Goal: Task Accomplishment & Management: Manage account settings

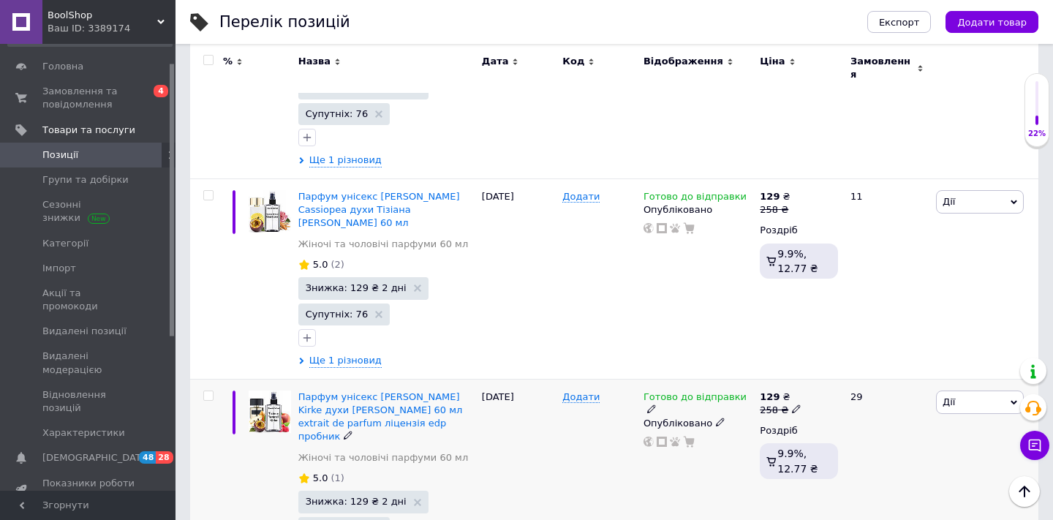
scroll to position [14593, 0]
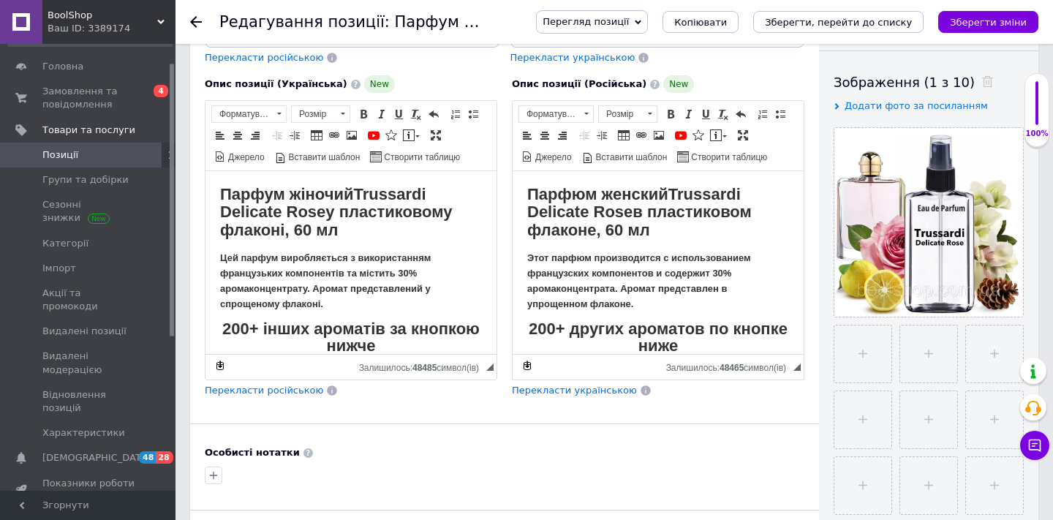
scroll to position [316, 0]
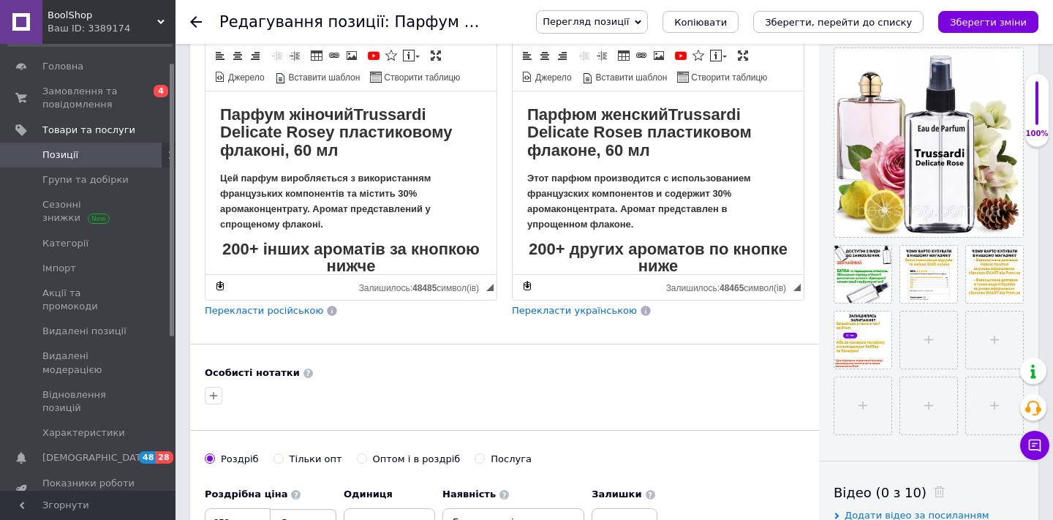
click at [1003, 34] on div "Перегляд позиції Зберегти та переглянути на сайті Зберегти та переглянути на ма…" at bounding box center [773, 22] width 532 height 44
click at [1003, 26] on icon "Зберегти зміни" at bounding box center [988, 22] width 77 height 11
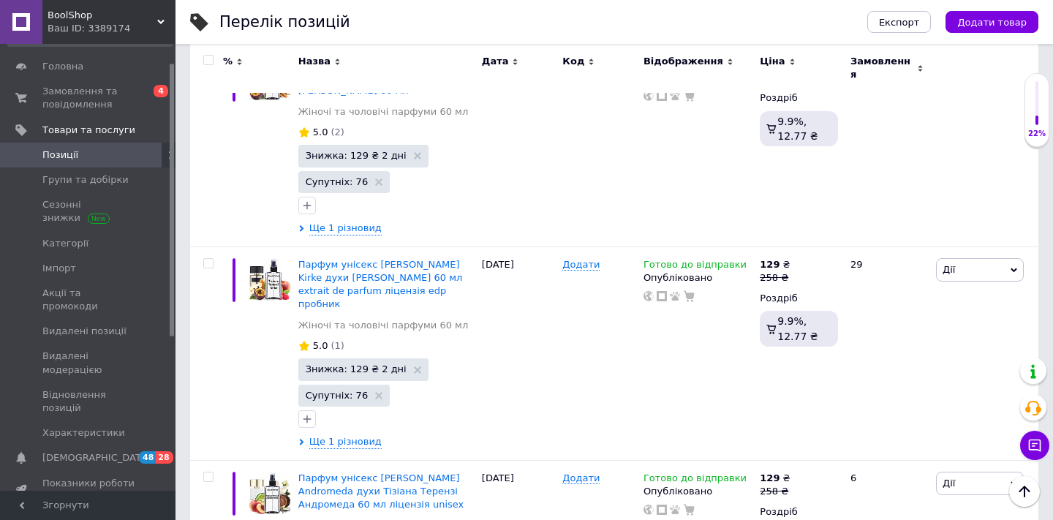
scroll to position [14737, 0]
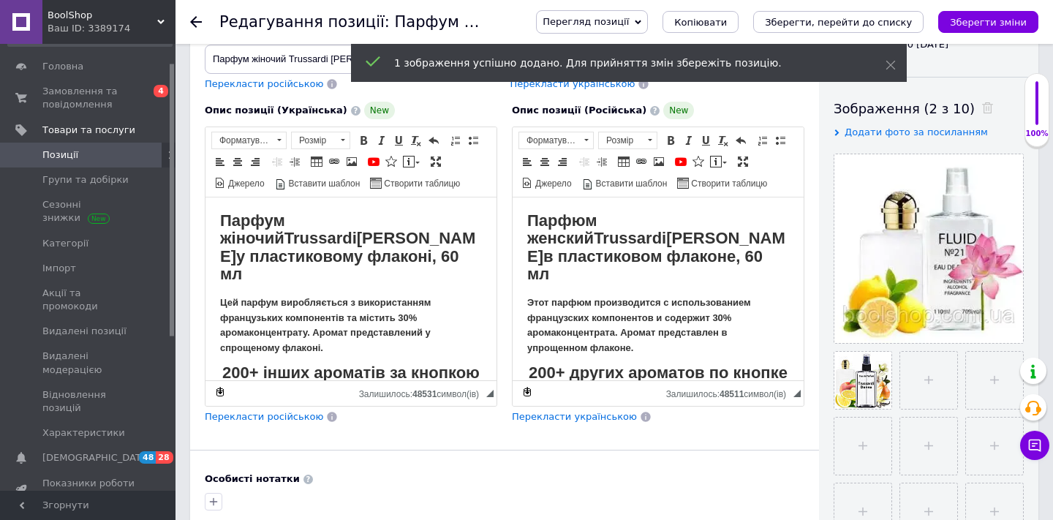
scroll to position [219, 0]
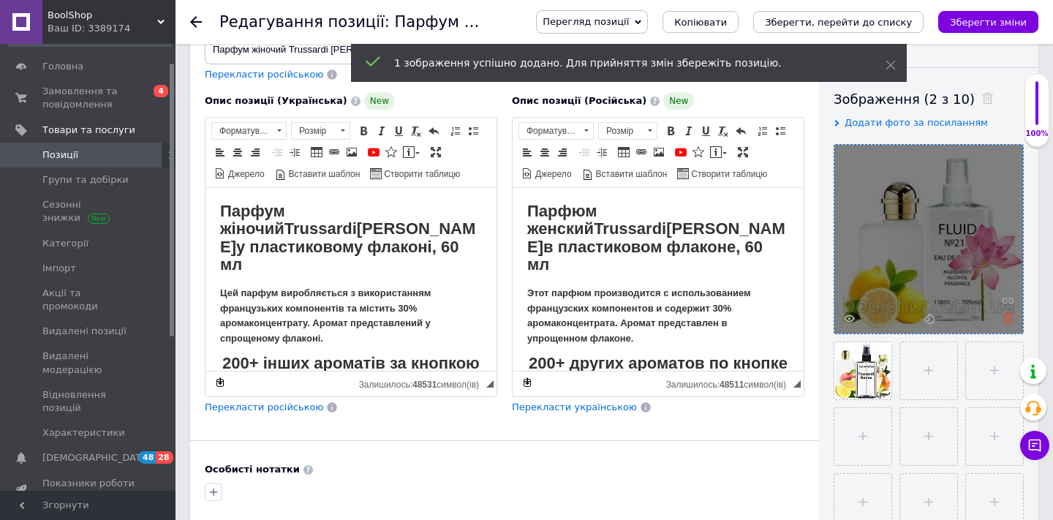
click at [1007, 317] on icon at bounding box center [1008, 318] width 11 height 11
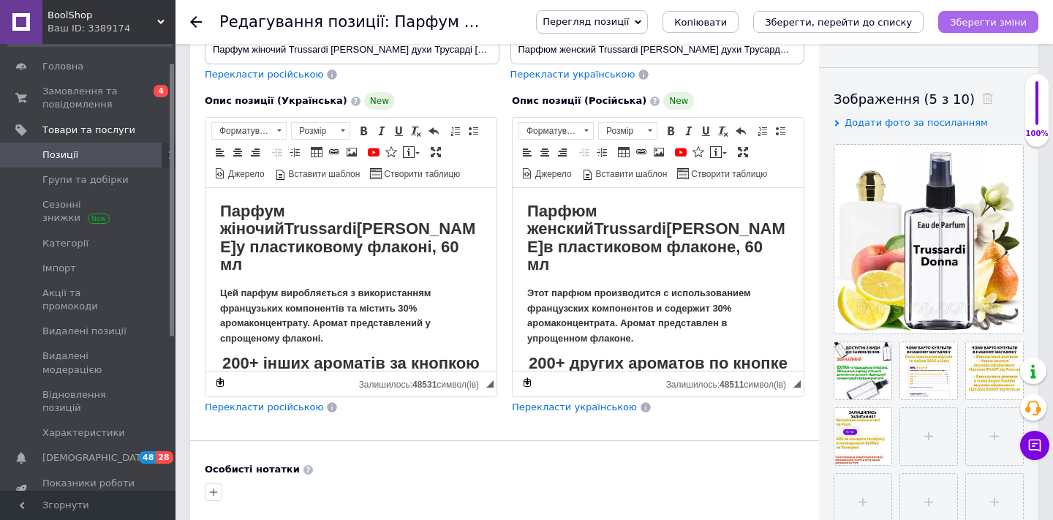
click at [977, 31] on button "Зберегти зміни" at bounding box center [989, 22] width 100 height 22
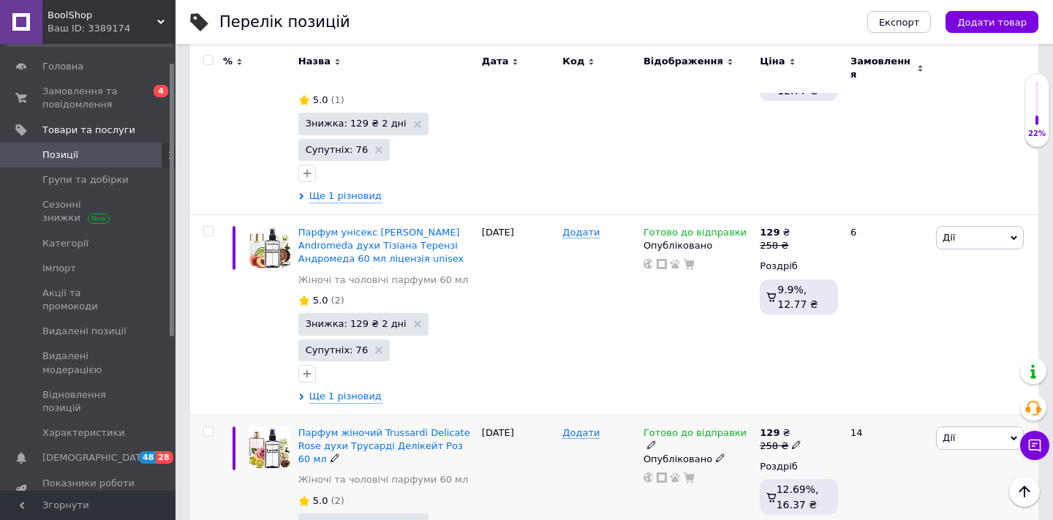
scroll to position [14974, 0]
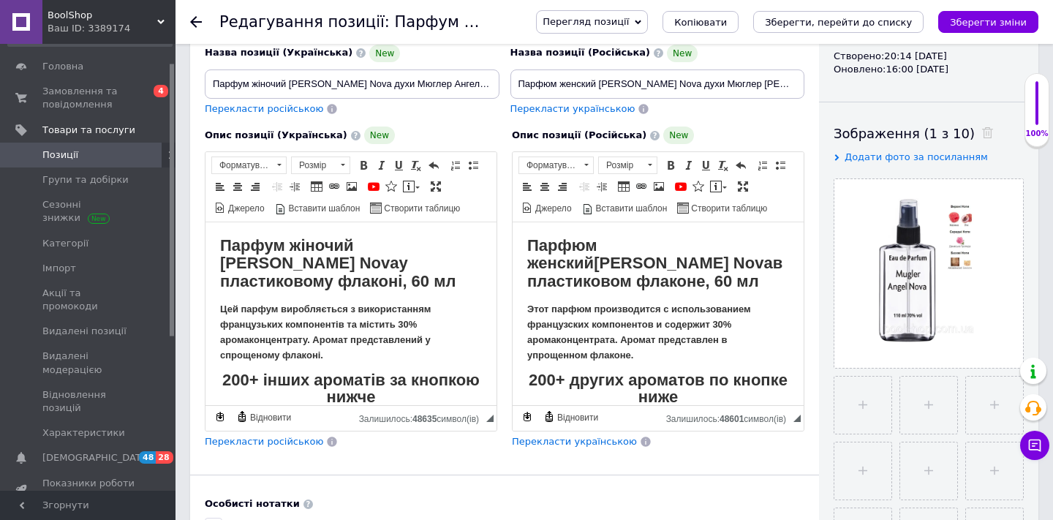
scroll to position [187, 0]
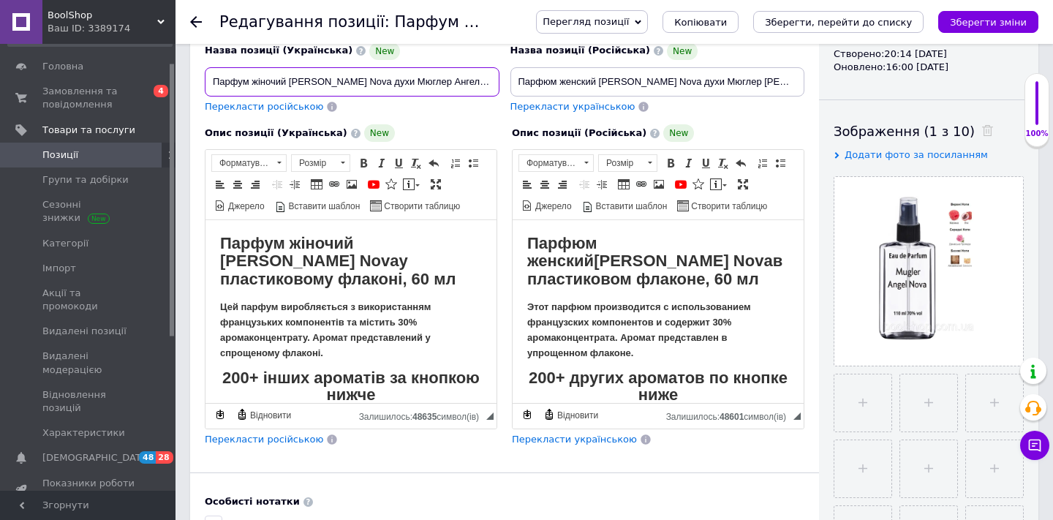
drag, startPoint x: 370, startPoint y: 78, endPoint x: 293, endPoint y: 78, distance: 77.5
click at [293, 78] on input "Парфум жіночий [PERSON_NAME] Nova духи Мюглер Ангел Нова 60 мл" at bounding box center [352, 81] width 295 height 29
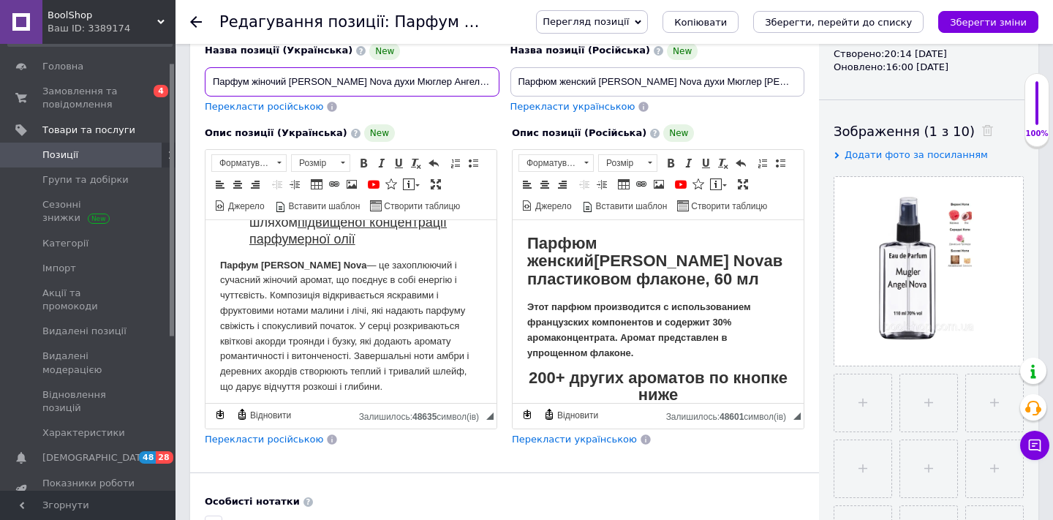
scroll to position [408, 0]
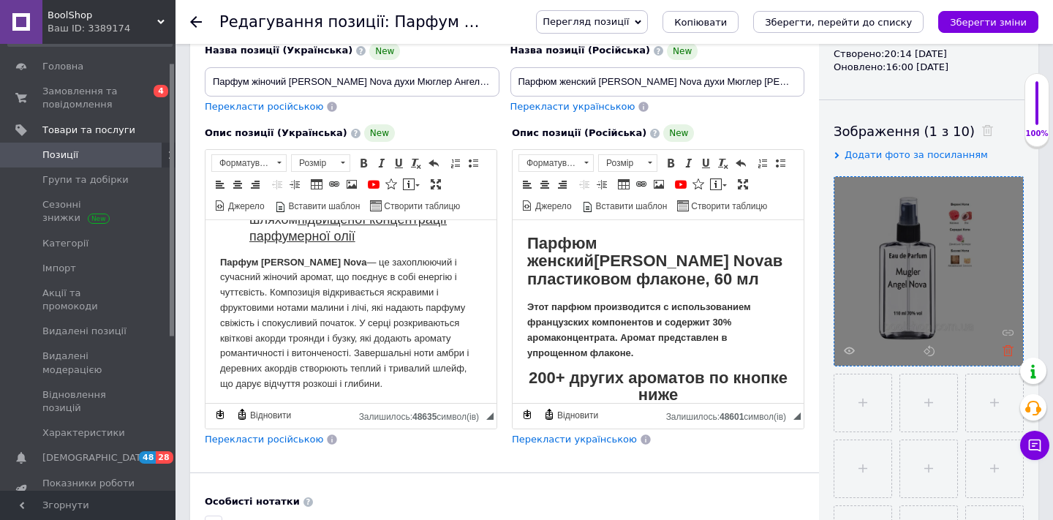
click at [1007, 350] on icon at bounding box center [1008, 350] width 11 height 11
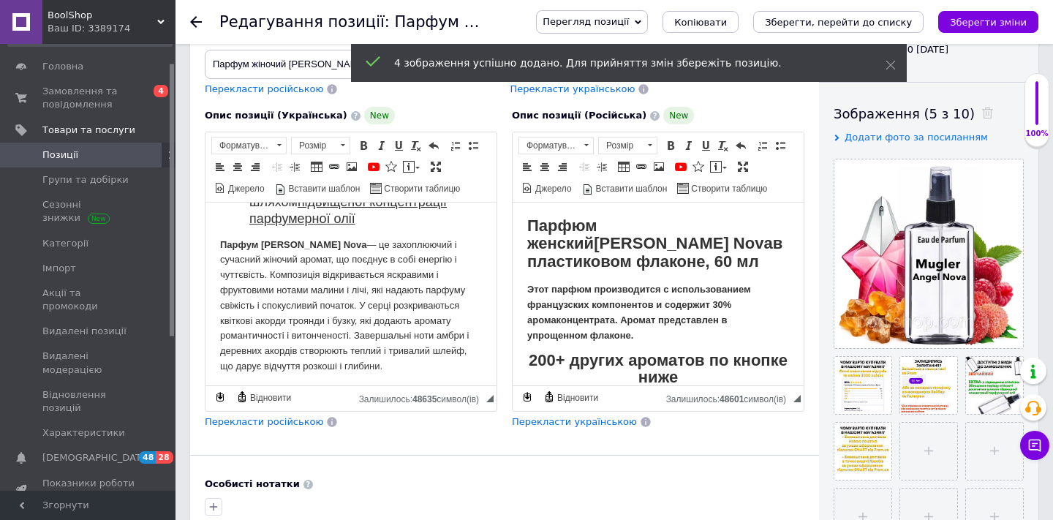
scroll to position [212, 0]
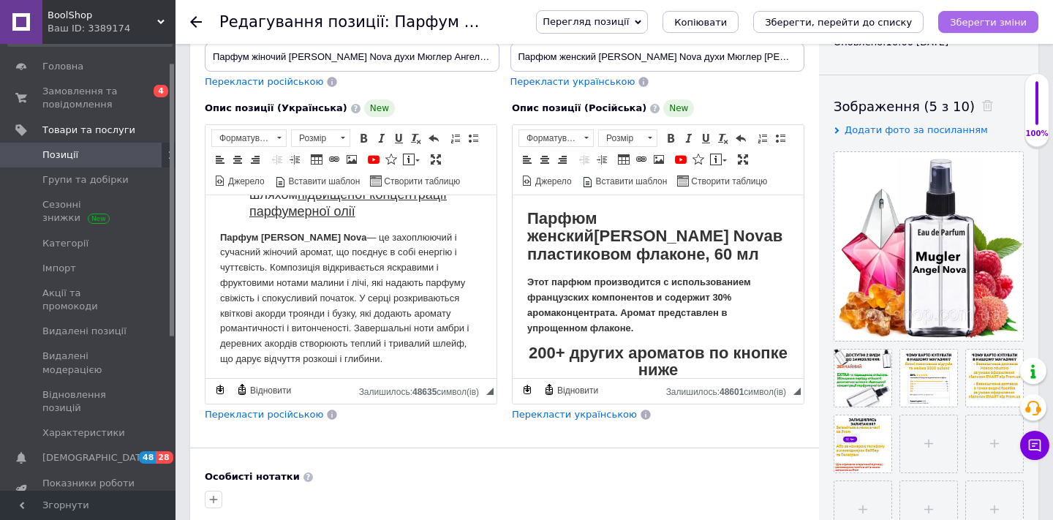
click at [968, 31] on button "Зберегти зміни" at bounding box center [989, 22] width 100 height 22
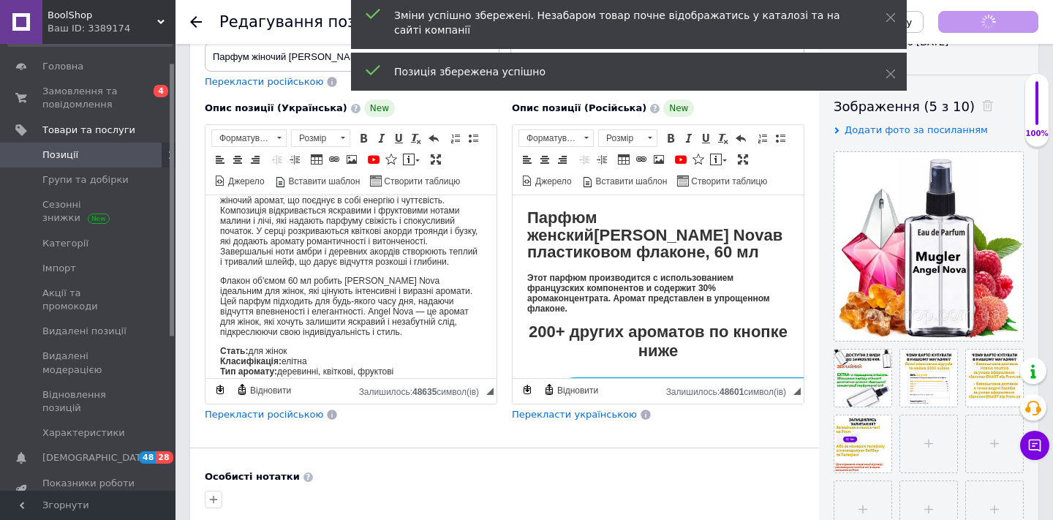
scroll to position [408, 0]
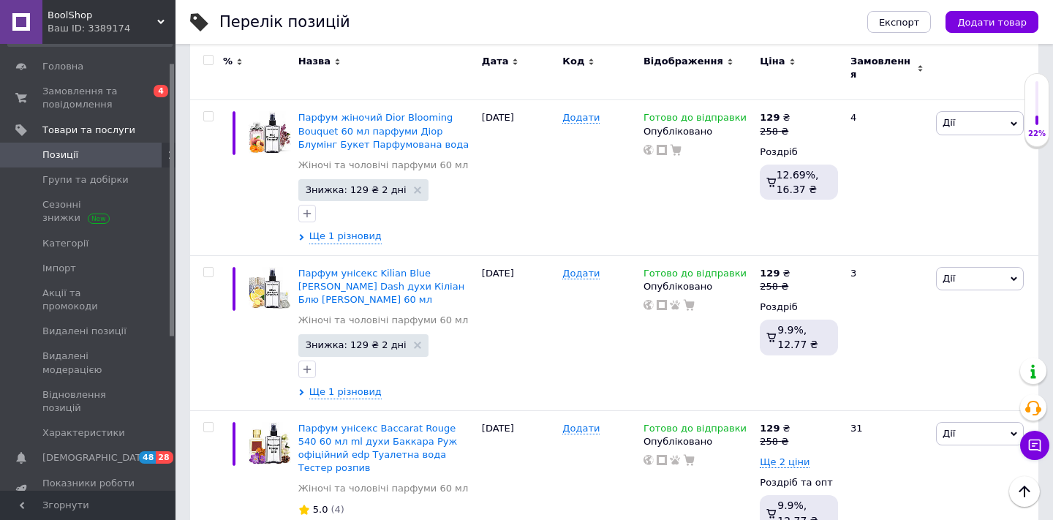
scroll to position [17975, 0]
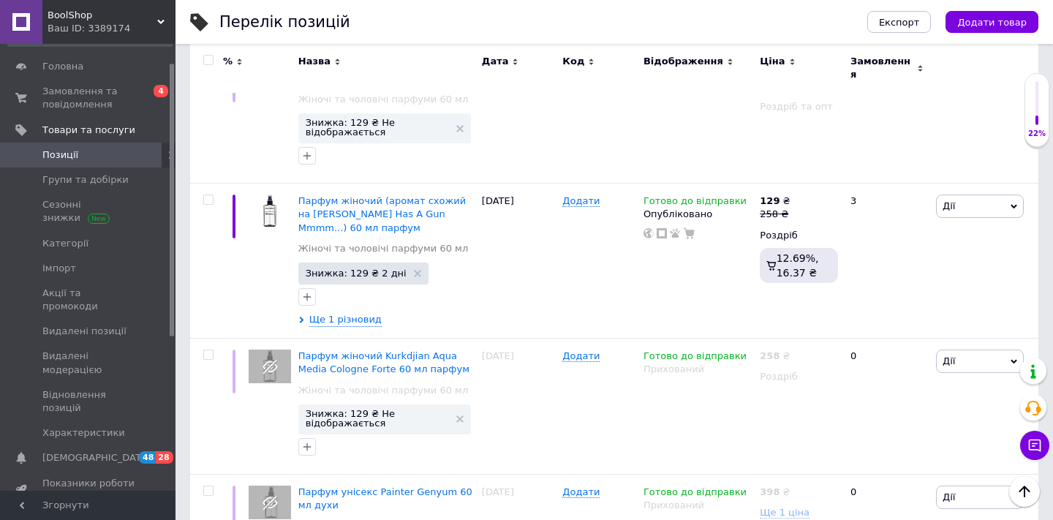
scroll to position [738, 0]
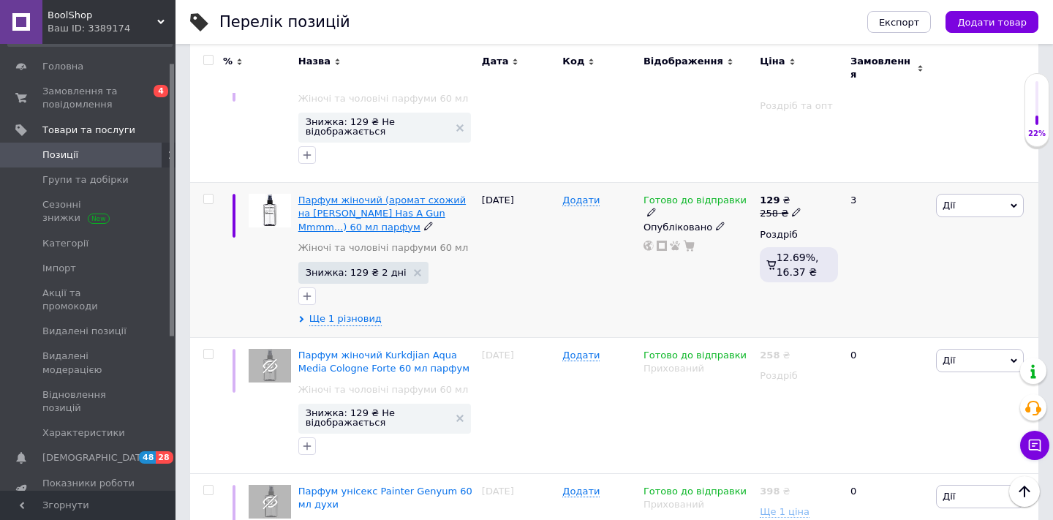
click at [377, 195] on span "Парфум жіночий (аромат схожий на [PERSON_NAME] Has A Gun Mmmm...) 60 мл парфум" at bounding box center [382, 213] width 168 height 37
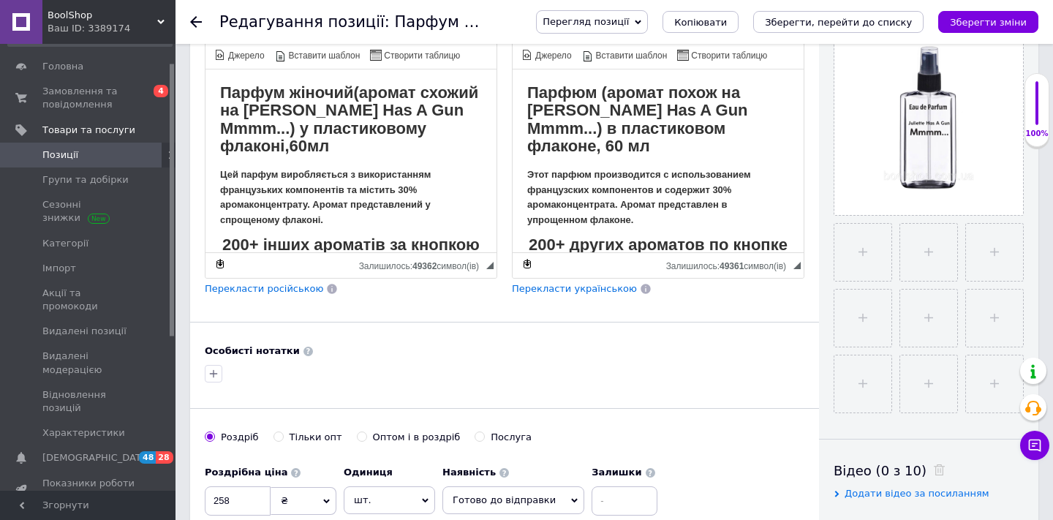
scroll to position [358, 0]
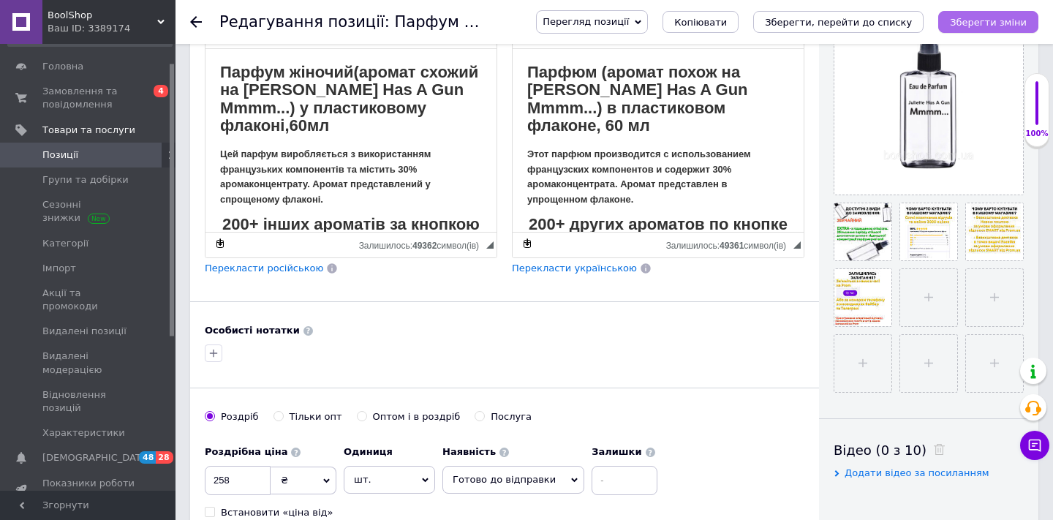
click at [988, 12] on button "Зберегти зміни" at bounding box center [989, 22] width 100 height 22
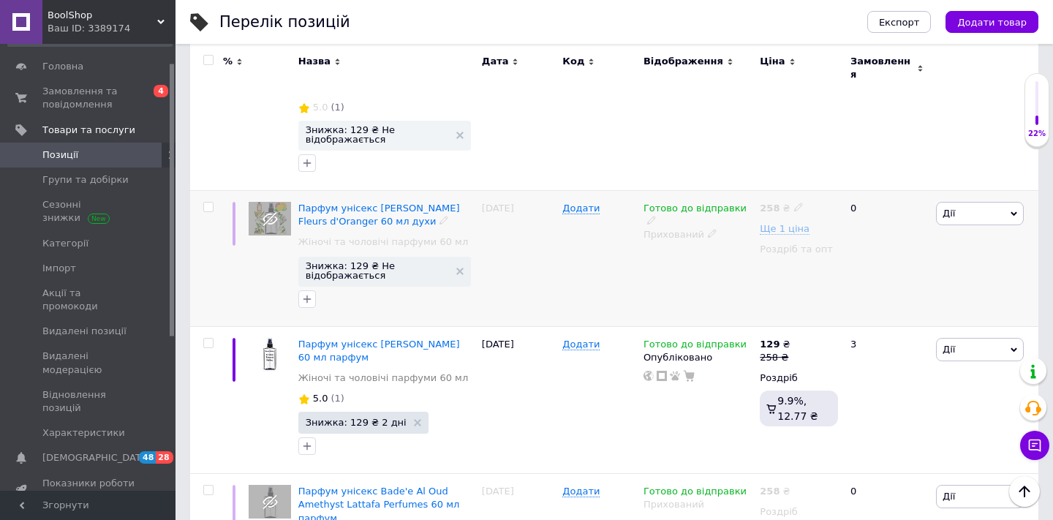
scroll to position [1450, 0]
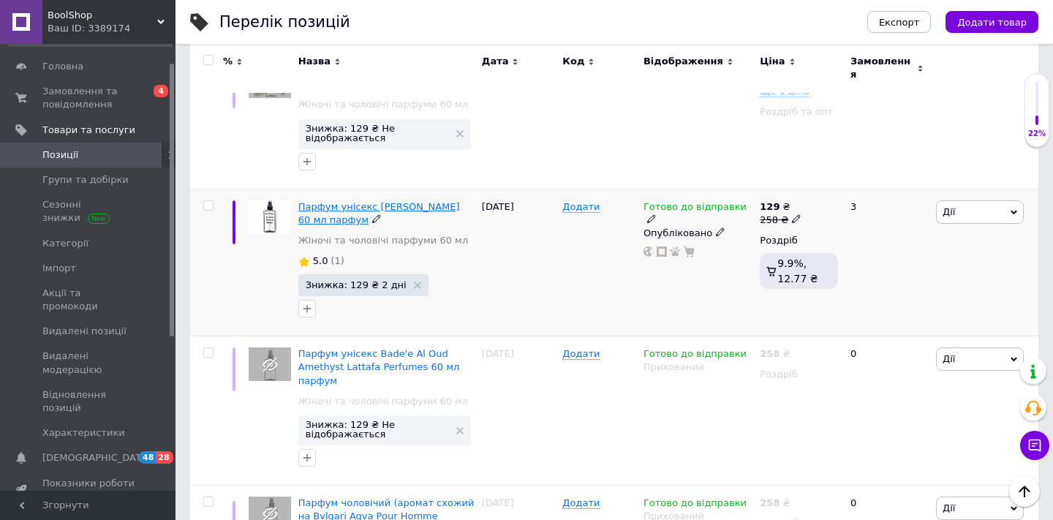
click at [448, 201] on span "Парфум унісекс [PERSON_NAME] 60 мл парфум" at bounding box center [379, 213] width 162 height 24
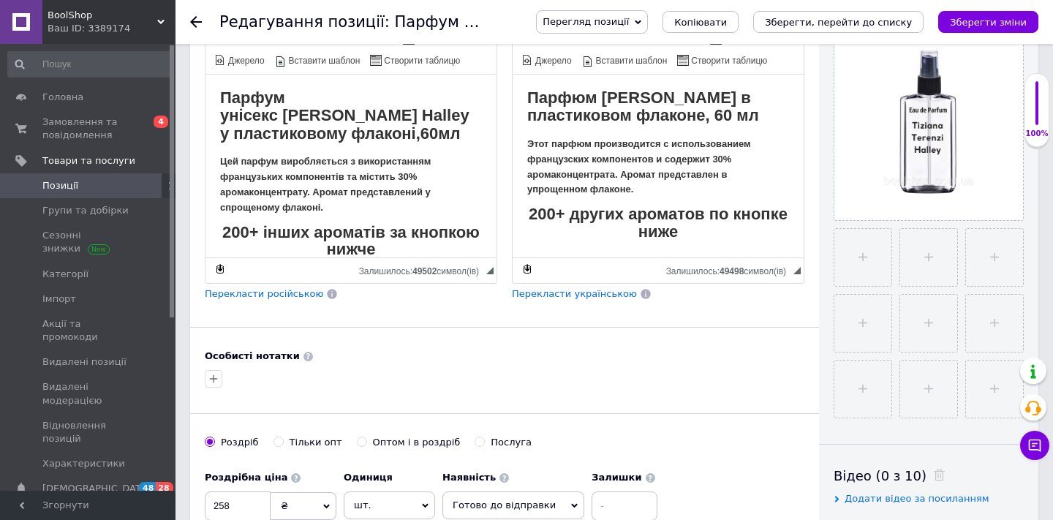
scroll to position [329, 0]
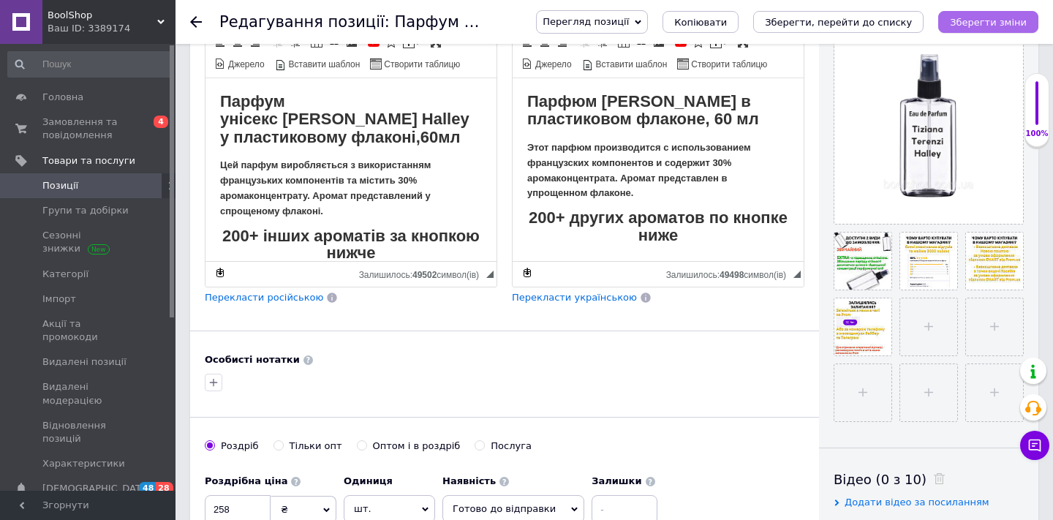
click at [987, 21] on icon "Зберегти зміни" at bounding box center [988, 22] width 77 height 11
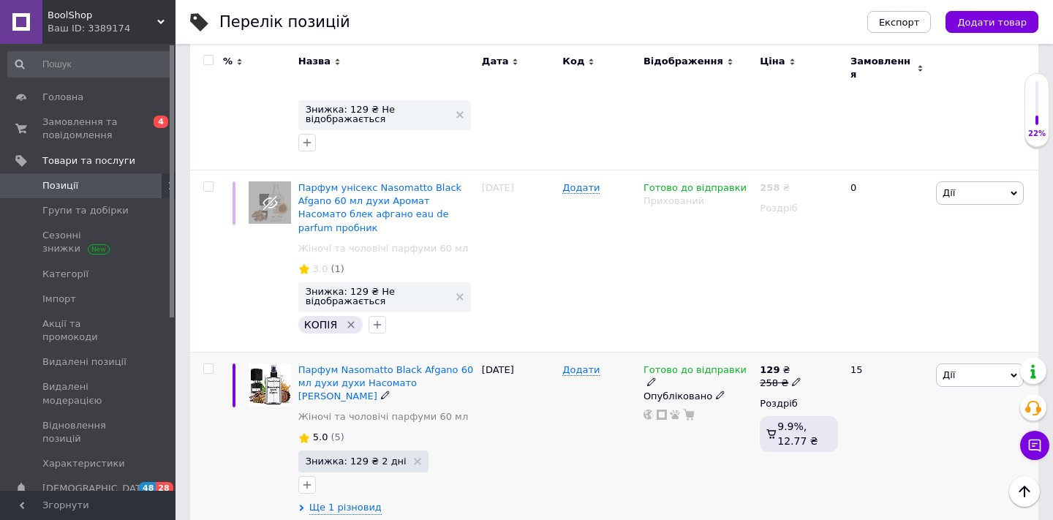
scroll to position [1914, 0]
click at [388, 365] on span "Парфум Nasomatto Black Afgano 60 мл духи духи Насомато [PERSON_NAME]" at bounding box center [385, 383] width 175 height 37
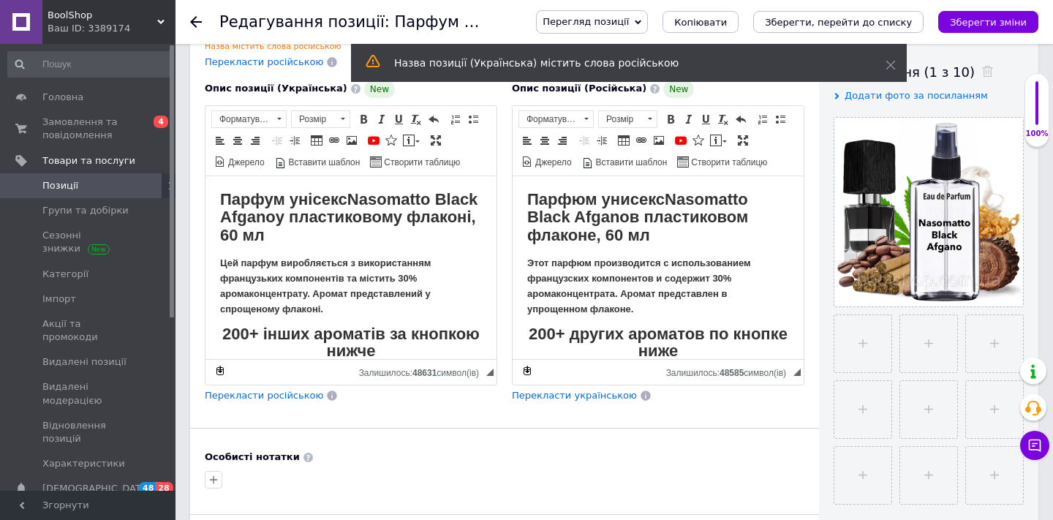
scroll to position [252, 0]
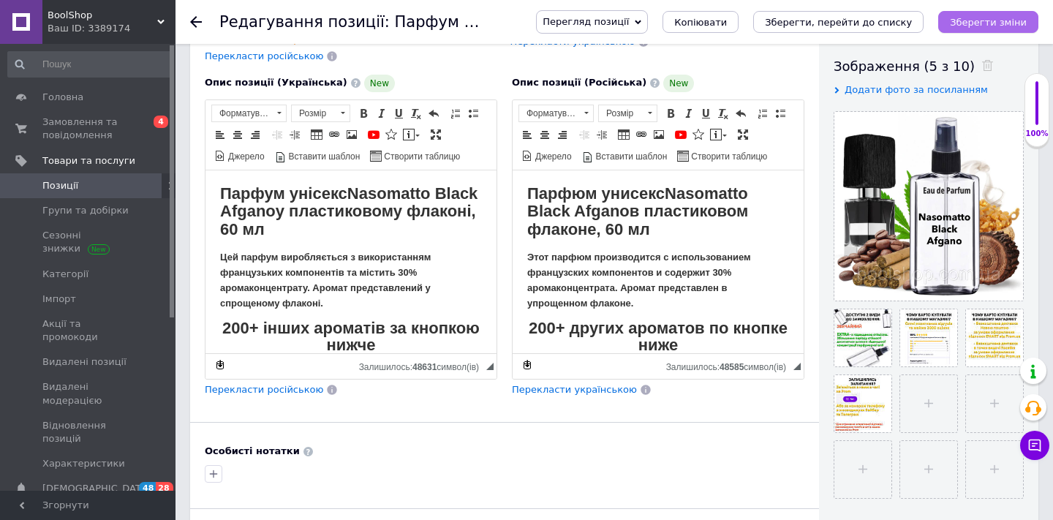
click at [965, 25] on icon "Зберегти зміни" at bounding box center [988, 22] width 77 height 11
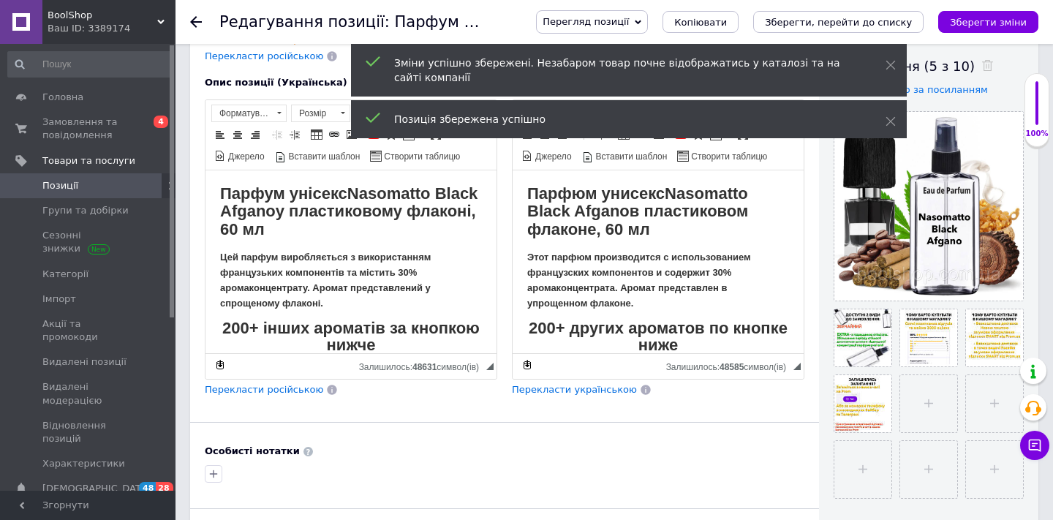
click at [191, 25] on icon at bounding box center [196, 22] width 12 height 12
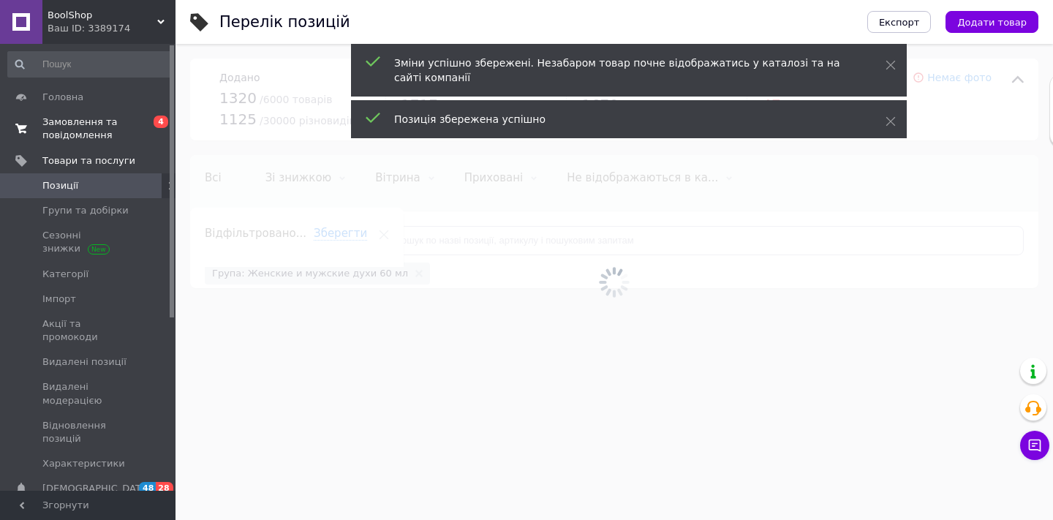
scroll to position [0, 9]
click at [135, 137] on span "Замовлення та повідомлення" at bounding box center [88, 129] width 93 height 26
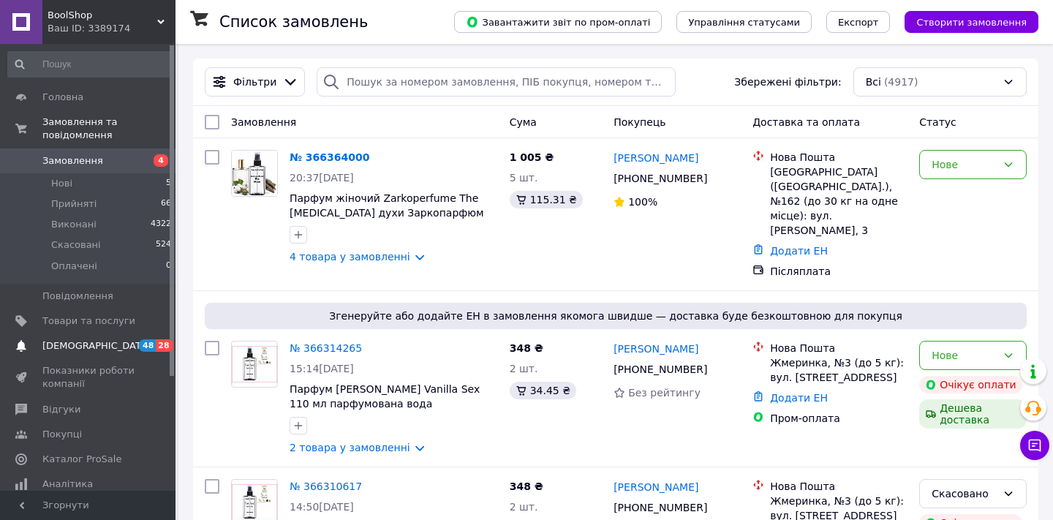
click at [151, 351] on link "[DEMOGRAPHIC_DATA] 48 28" at bounding box center [90, 346] width 180 height 25
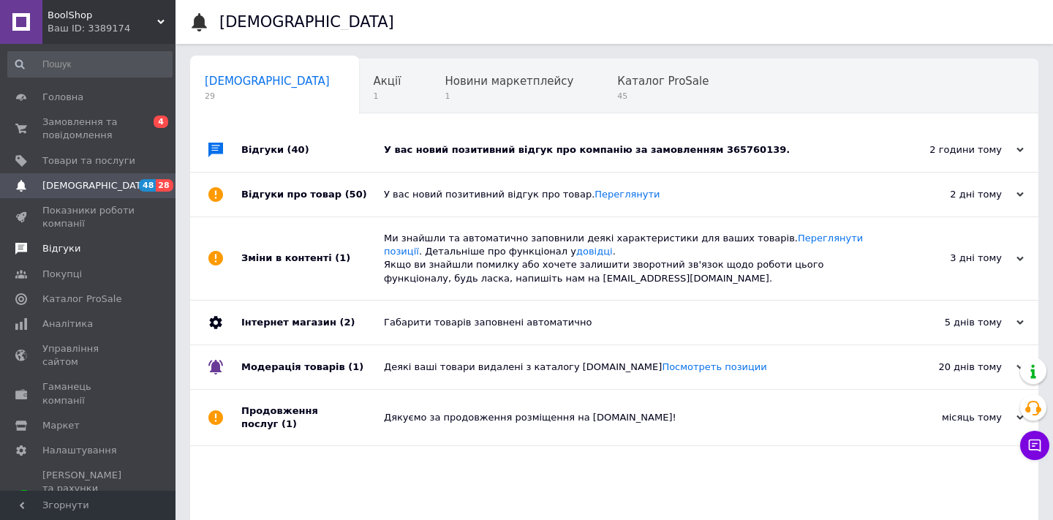
click at [107, 246] on span "Відгуки" at bounding box center [88, 248] width 93 height 13
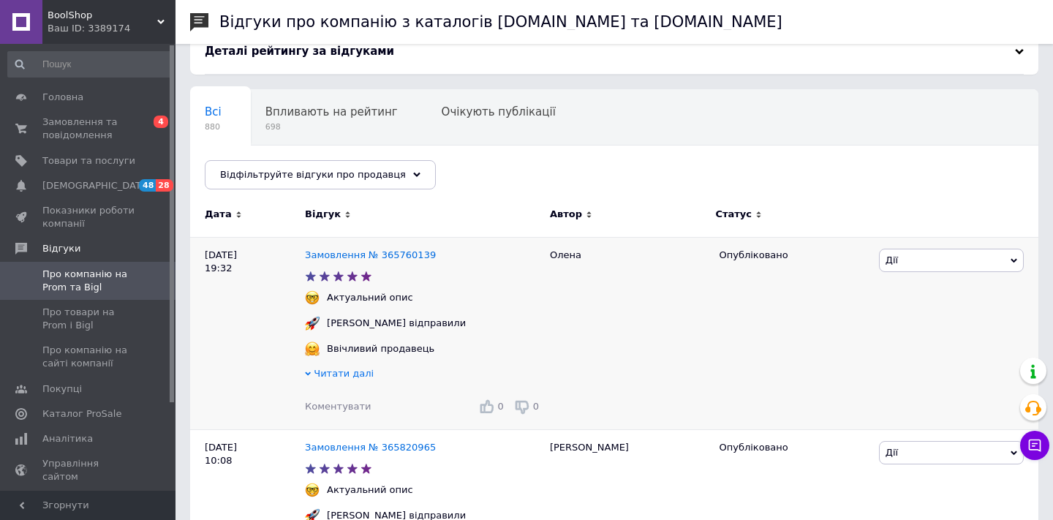
scroll to position [81, 0]
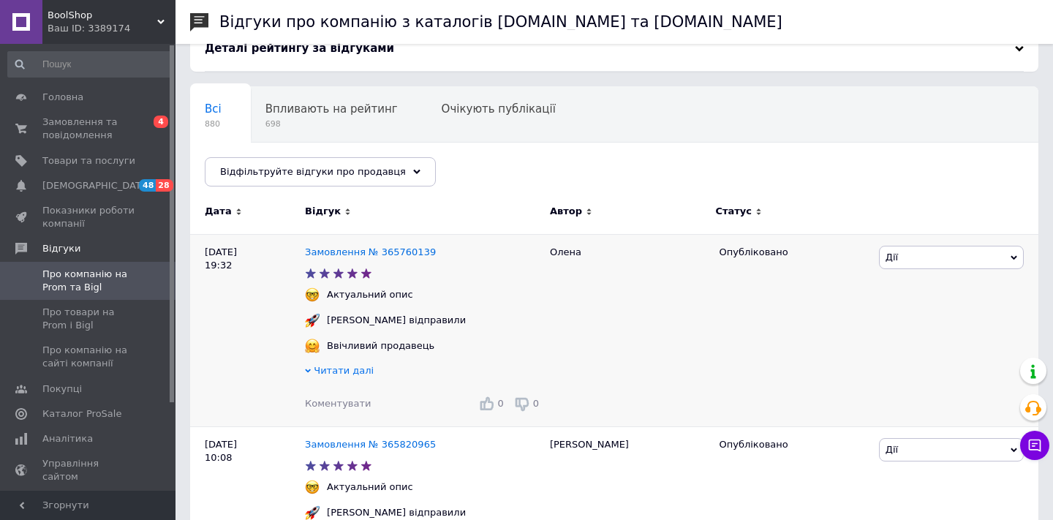
click at [345, 243] on div "Замовлення № 365760139" at bounding box center [370, 253] width 137 height 20
click at [344, 250] on link "Замовлення № 365760139" at bounding box center [370, 252] width 131 height 11
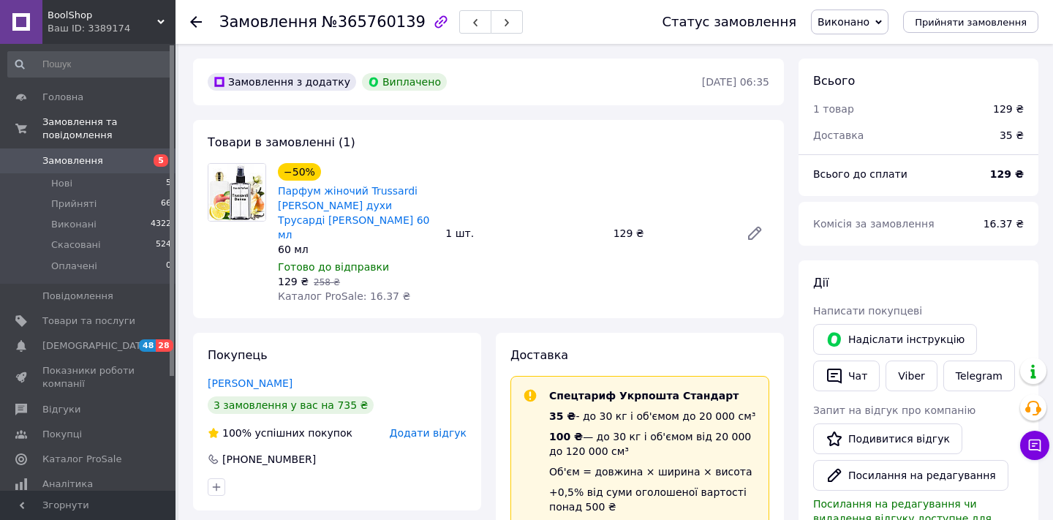
scroll to position [68, 0]
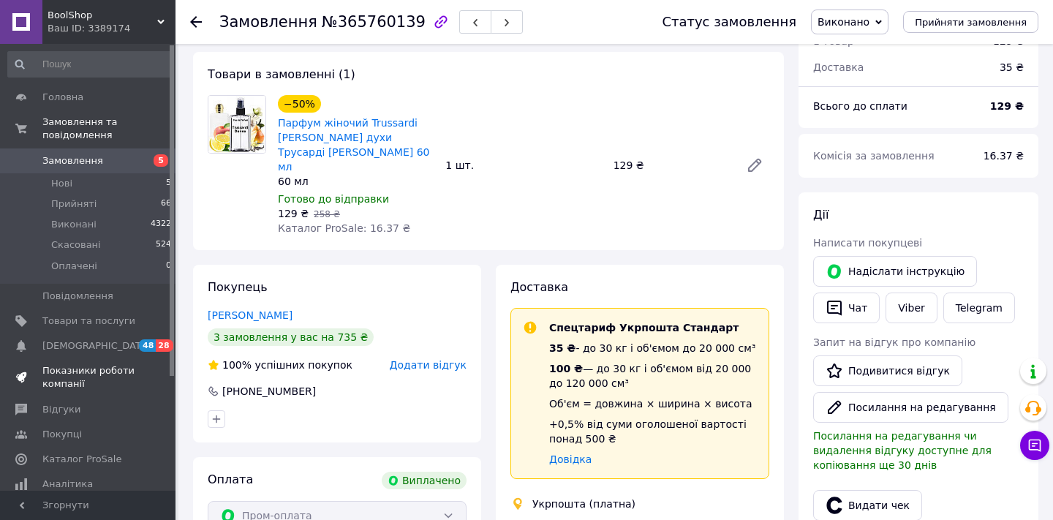
click at [130, 386] on span "Показники роботи компанії" at bounding box center [88, 377] width 93 height 26
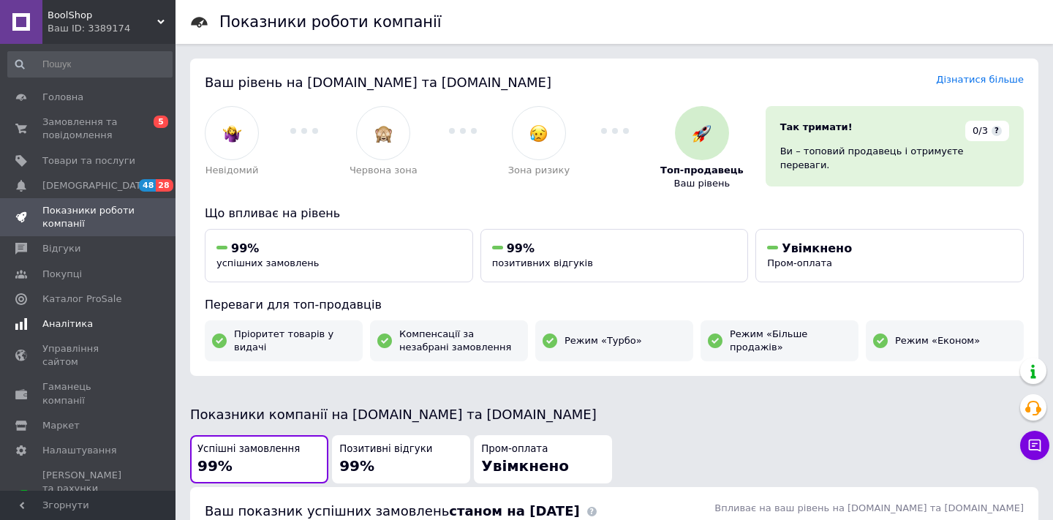
click at [103, 334] on link "Аналітика" at bounding box center [90, 324] width 180 height 25
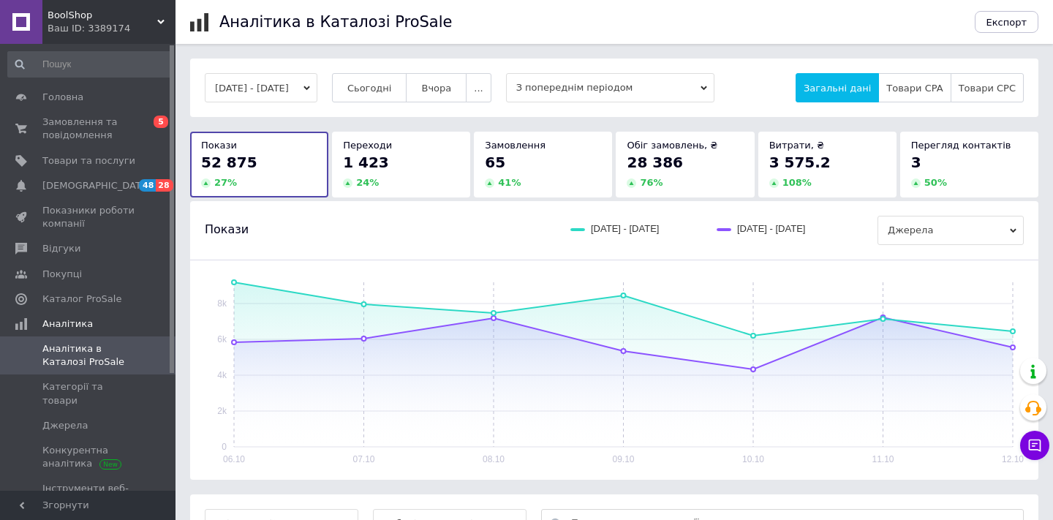
click at [539, 194] on div "Замовлення 65 41 %" at bounding box center [543, 164] width 138 height 65
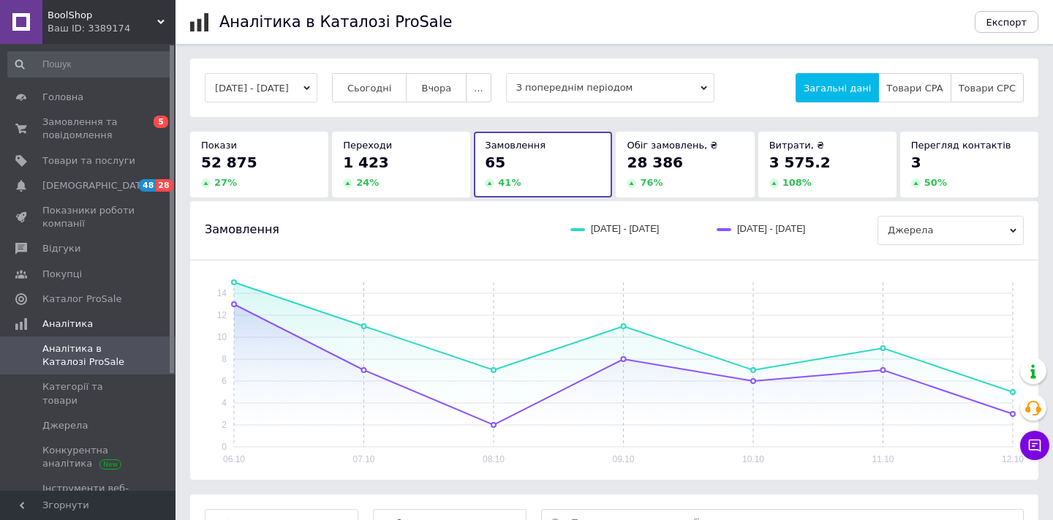
click at [272, 178] on div "27 %" at bounding box center [259, 182] width 116 height 13
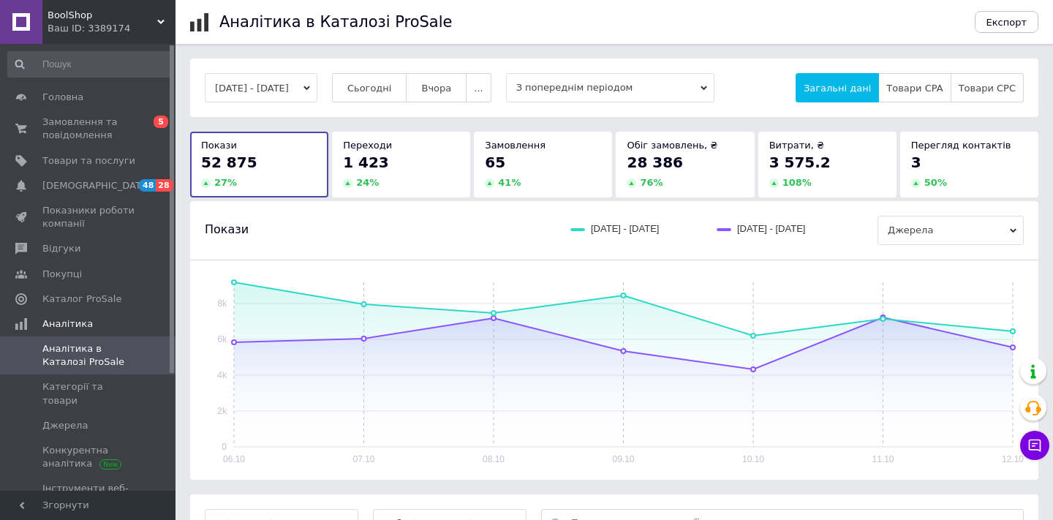
click at [456, 173] on div "1 423 24 %" at bounding box center [401, 170] width 116 height 37
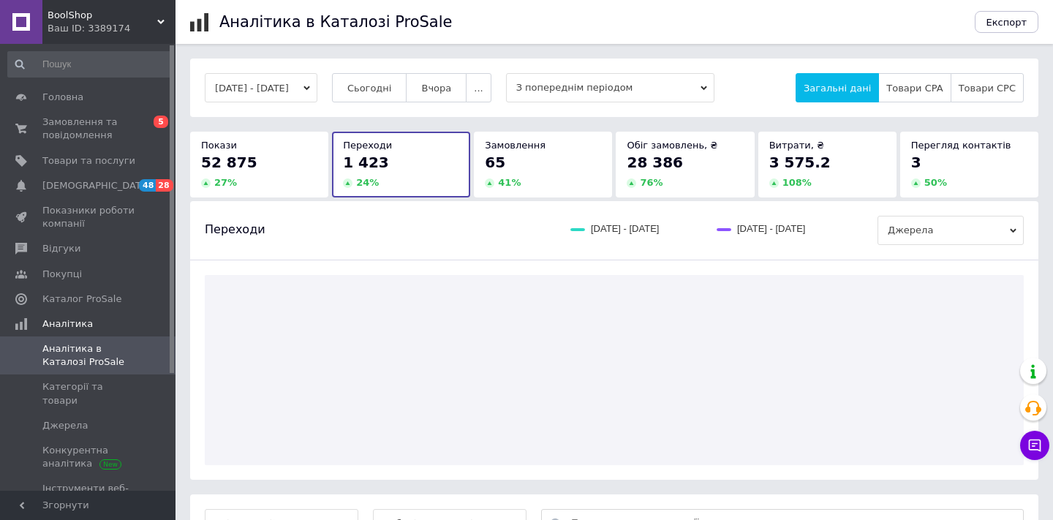
click at [493, 173] on div "65 41 %" at bounding box center [543, 170] width 116 height 37
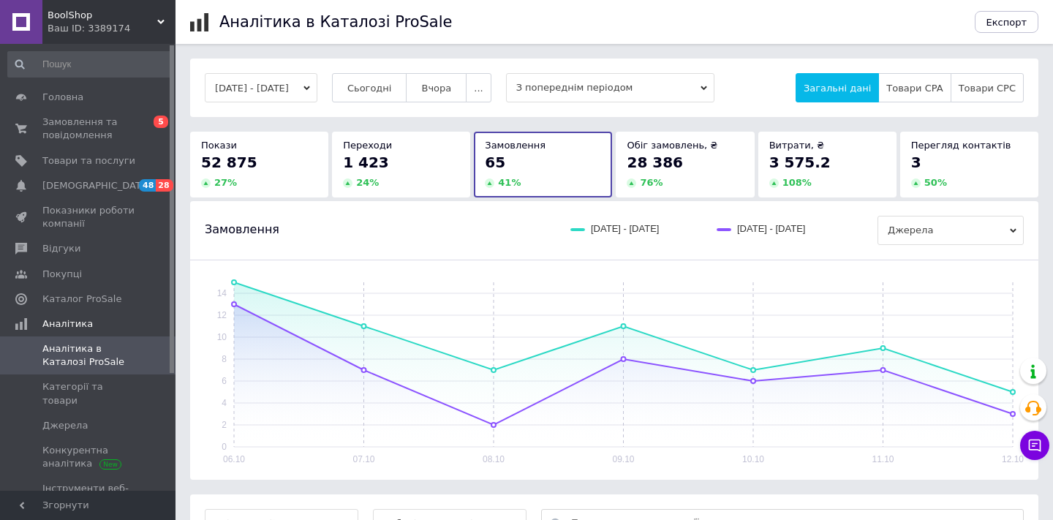
click at [266, 149] on div "Покази" at bounding box center [259, 145] width 116 height 13
